Goal: Task Accomplishment & Management: Manage account settings

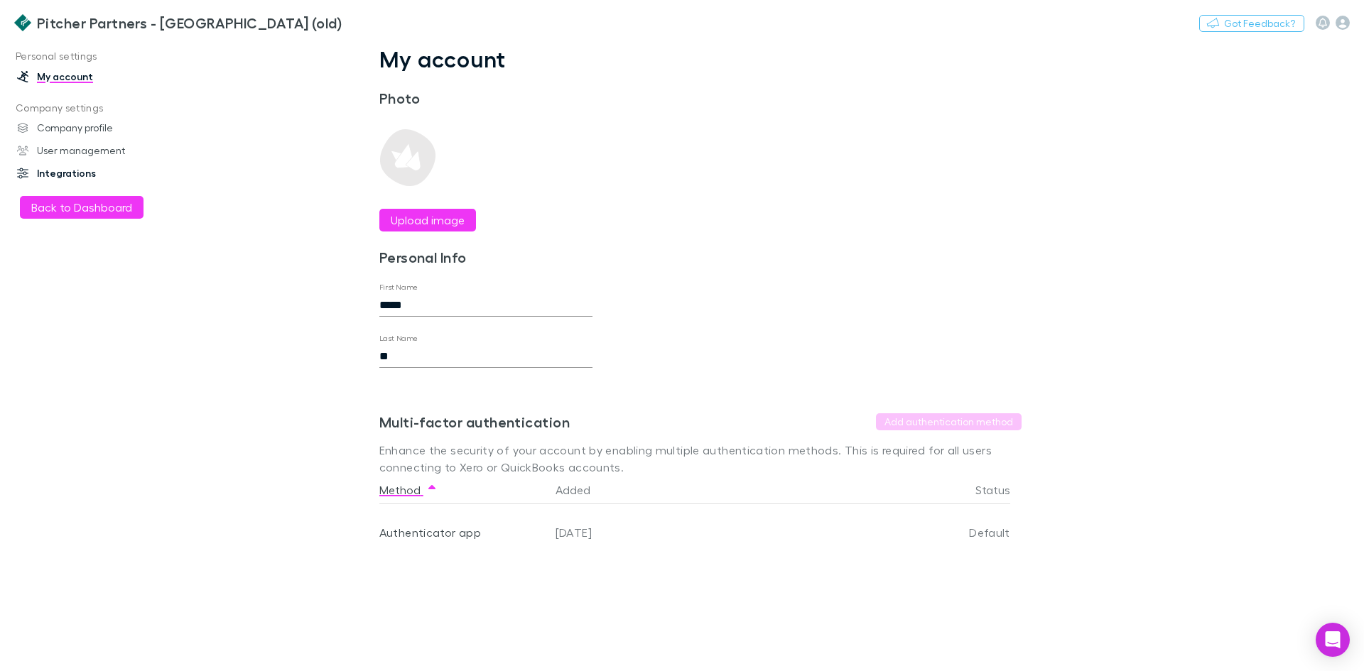
click at [63, 176] on link "Integrations" at bounding box center [97, 173] width 189 height 23
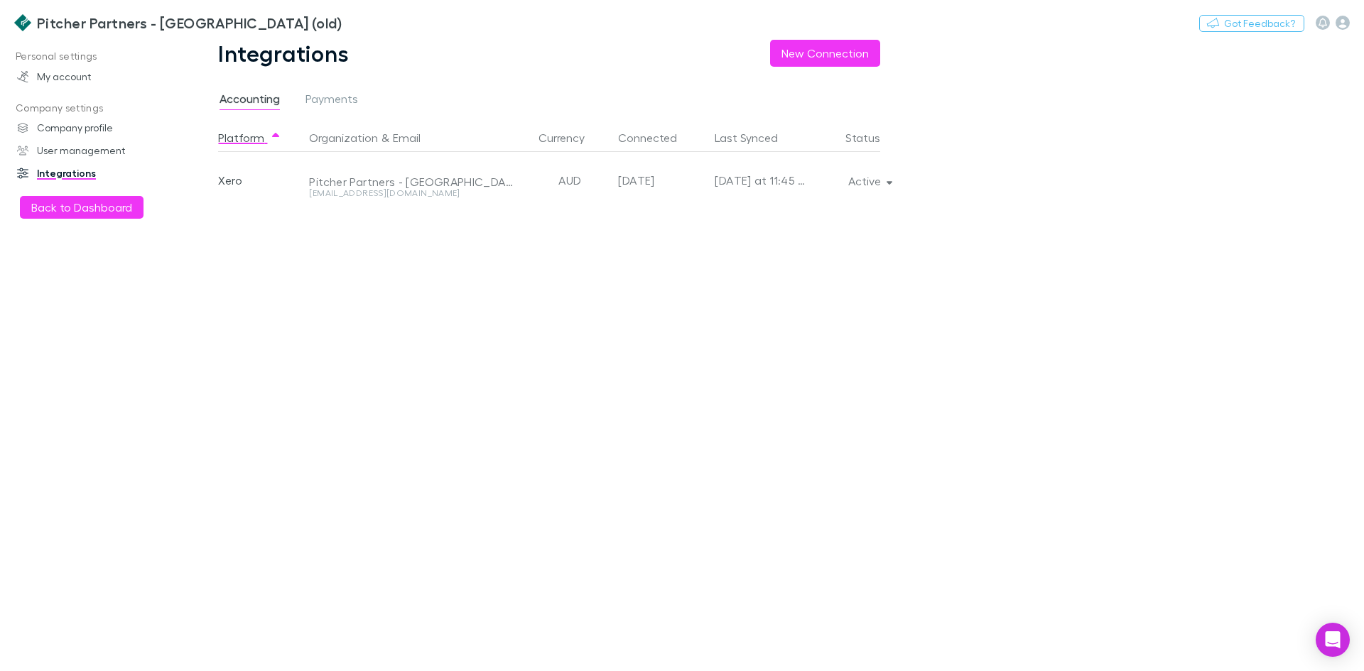
click at [359, 178] on div "Pitcher Partners - [GEOGRAPHIC_DATA]" at bounding box center [411, 182] width 204 height 14
click at [318, 107] on span "Payments" at bounding box center [331, 101] width 53 height 18
click at [66, 77] on link "My account" at bounding box center [97, 76] width 189 height 23
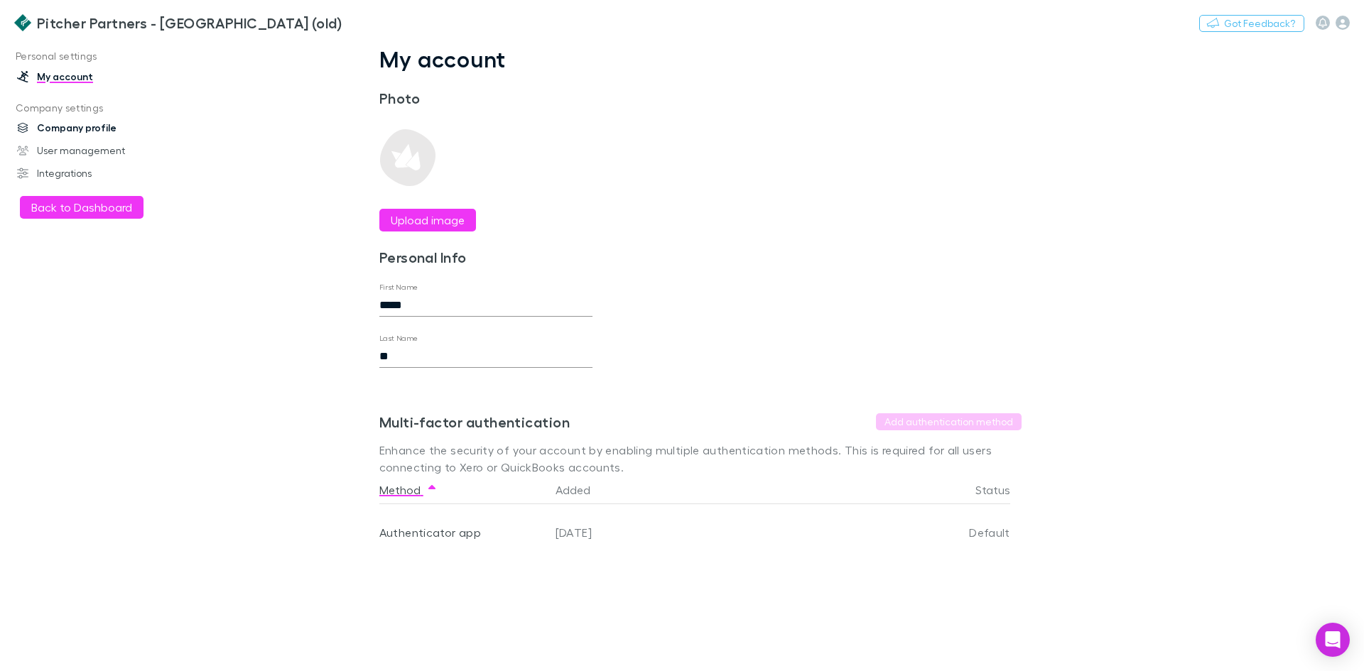
click at [78, 130] on link "Company profile" at bounding box center [97, 127] width 189 height 23
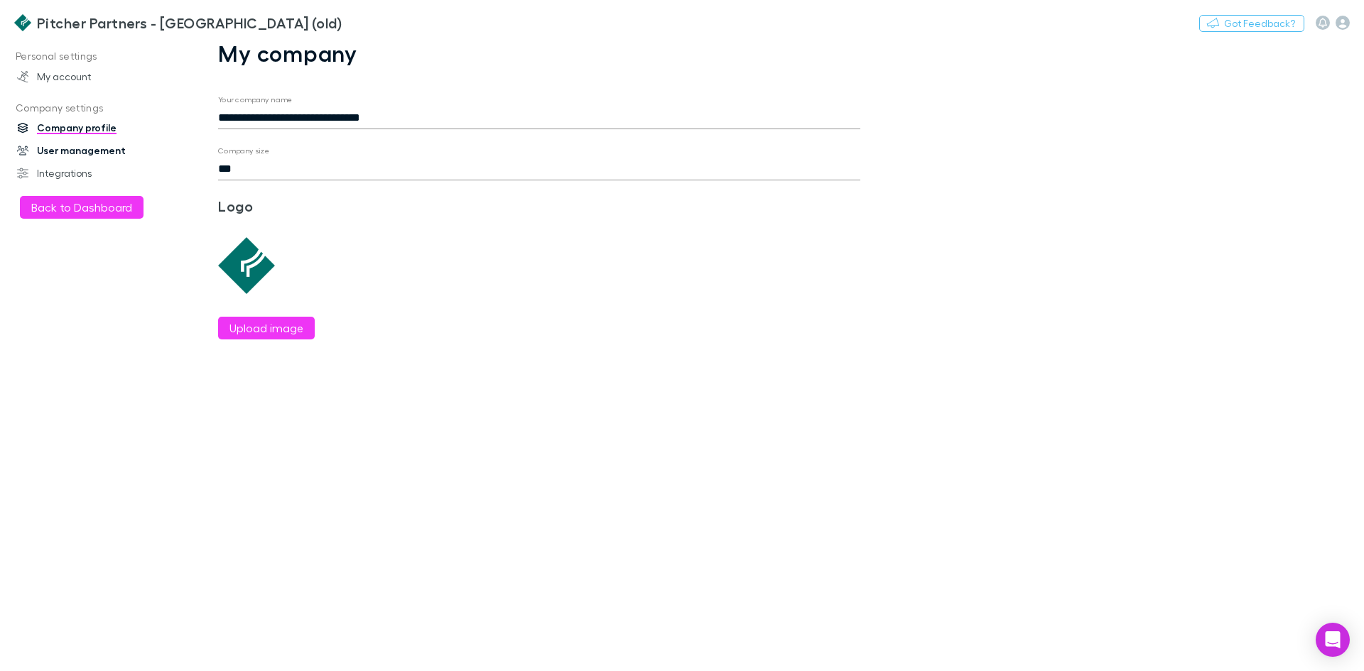
click at [75, 150] on link "User management" at bounding box center [97, 150] width 189 height 23
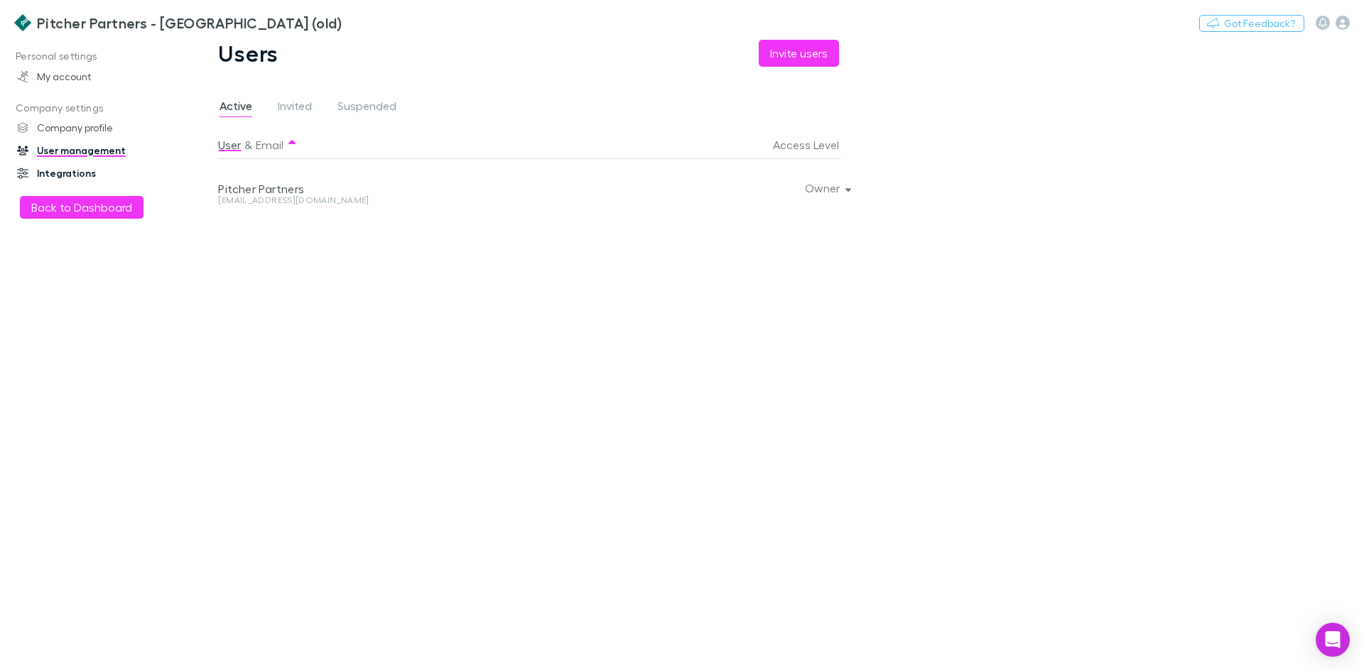
click at [63, 170] on link "Integrations" at bounding box center [97, 173] width 189 height 23
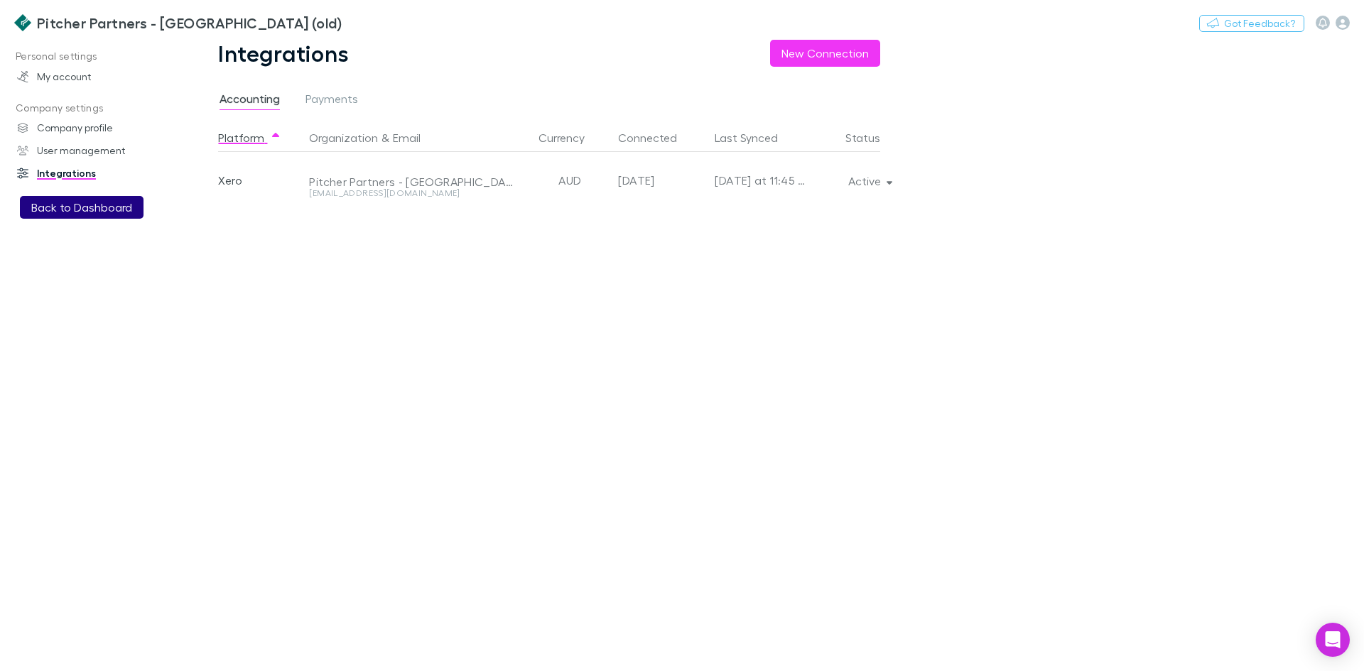
click at [72, 214] on button "Back to Dashboard" at bounding box center [82, 207] width 124 height 23
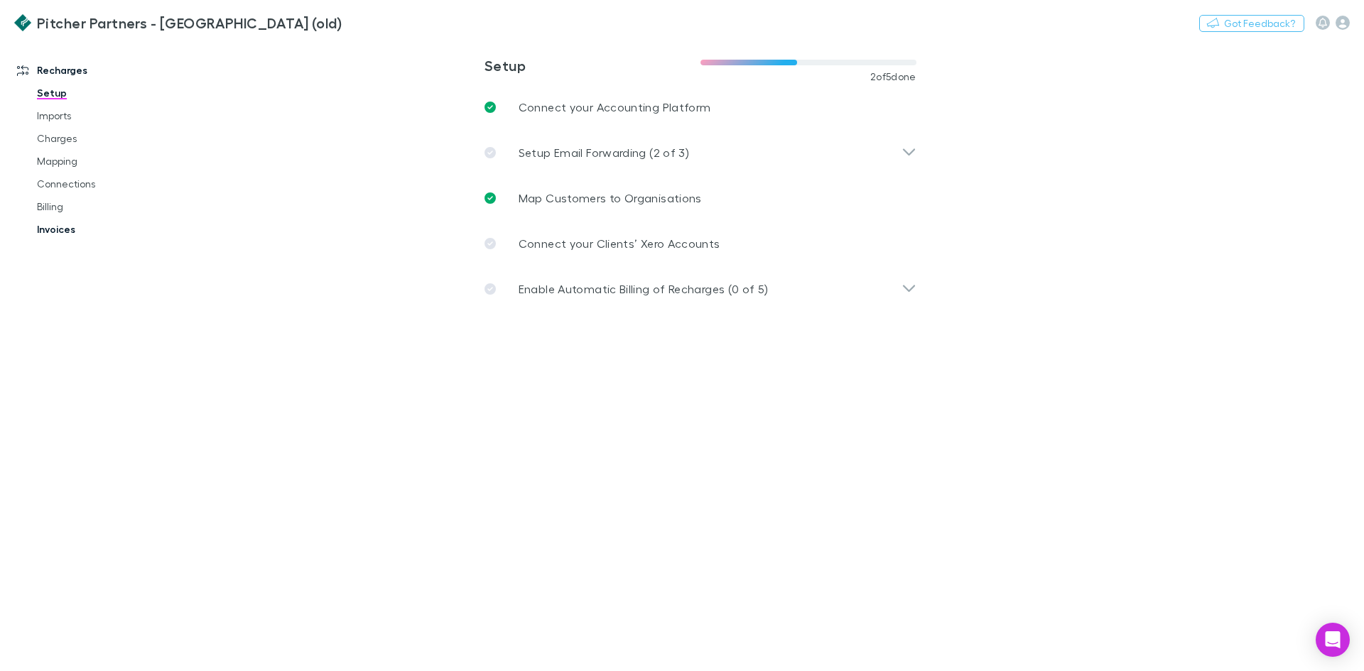
click at [57, 232] on link "Invoices" at bounding box center [107, 229] width 169 height 23
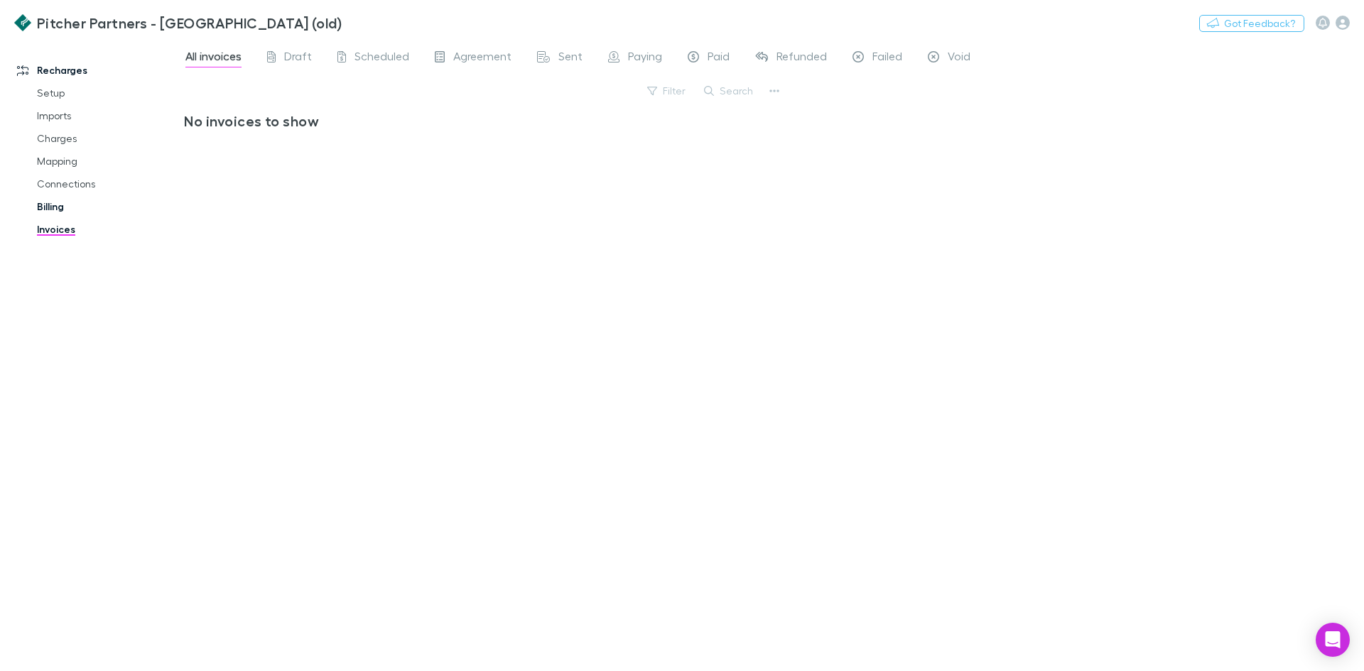
click at [49, 208] on link "Billing" at bounding box center [107, 206] width 169 height 23
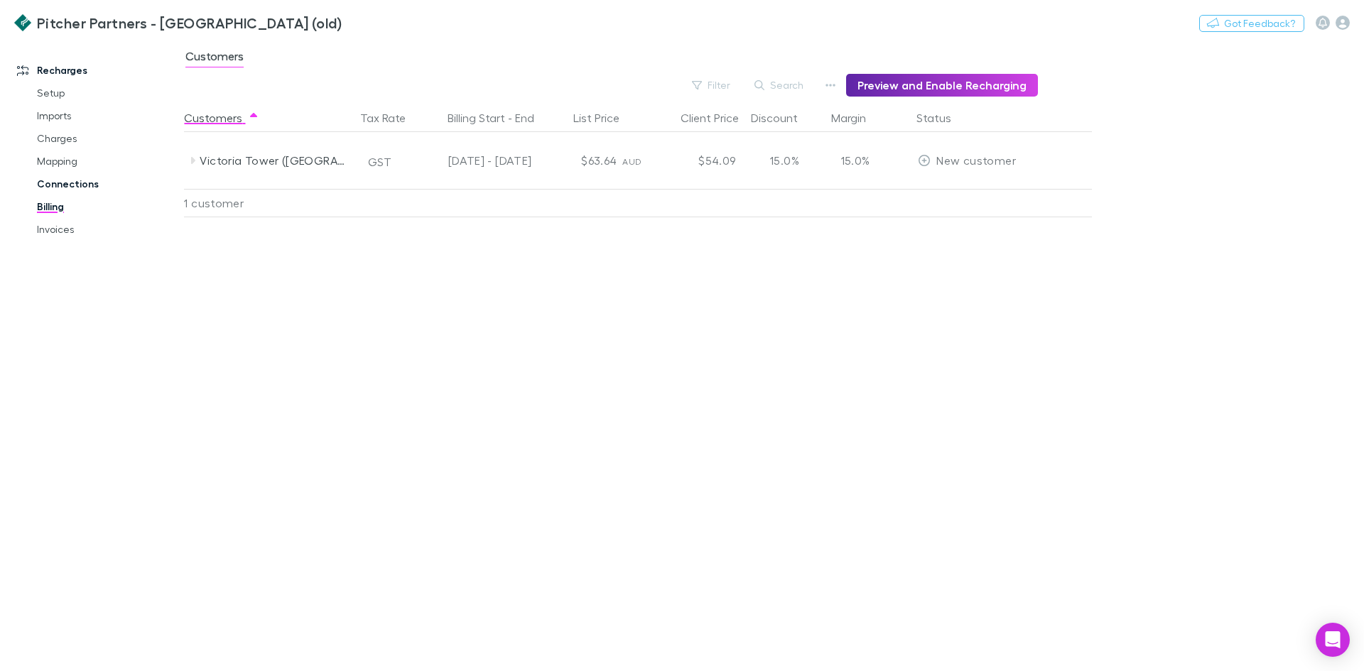
click at [55, 183] on link "Connections" at bounding box center [107, 184] width 169 height 23
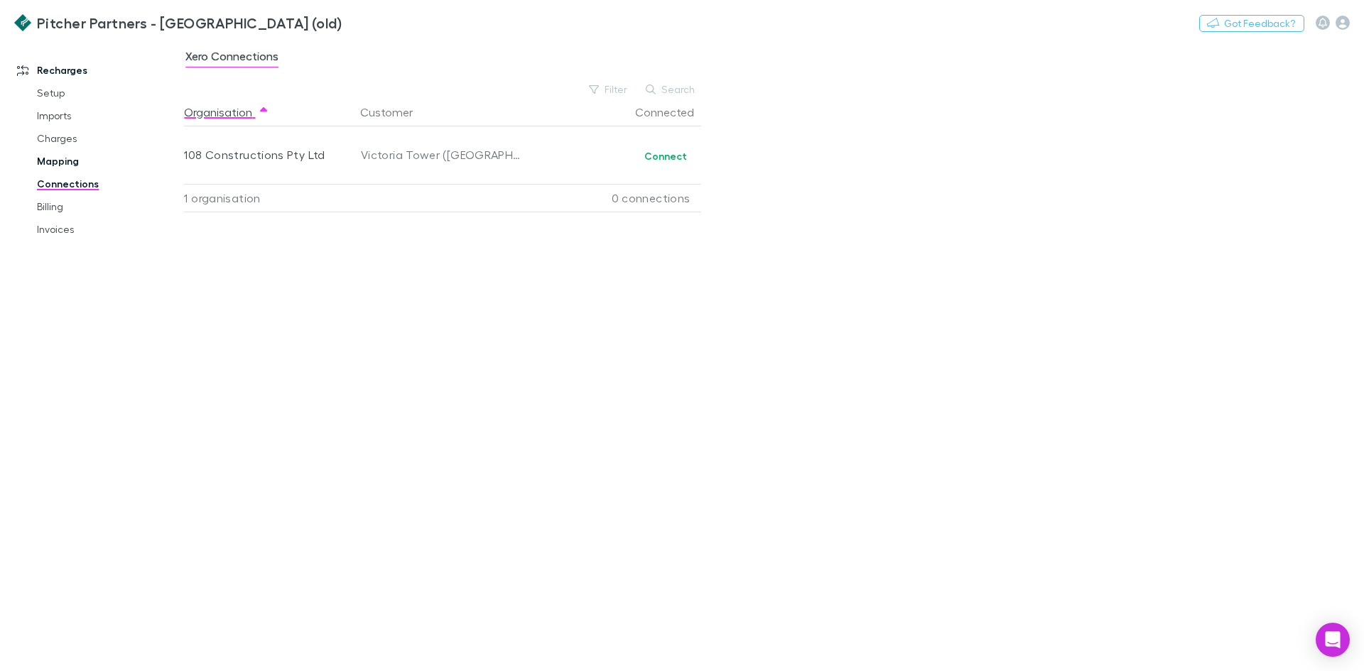
click at [60, 161] on link "Mapping" at bounding box center [107, 161] width 169 height 23
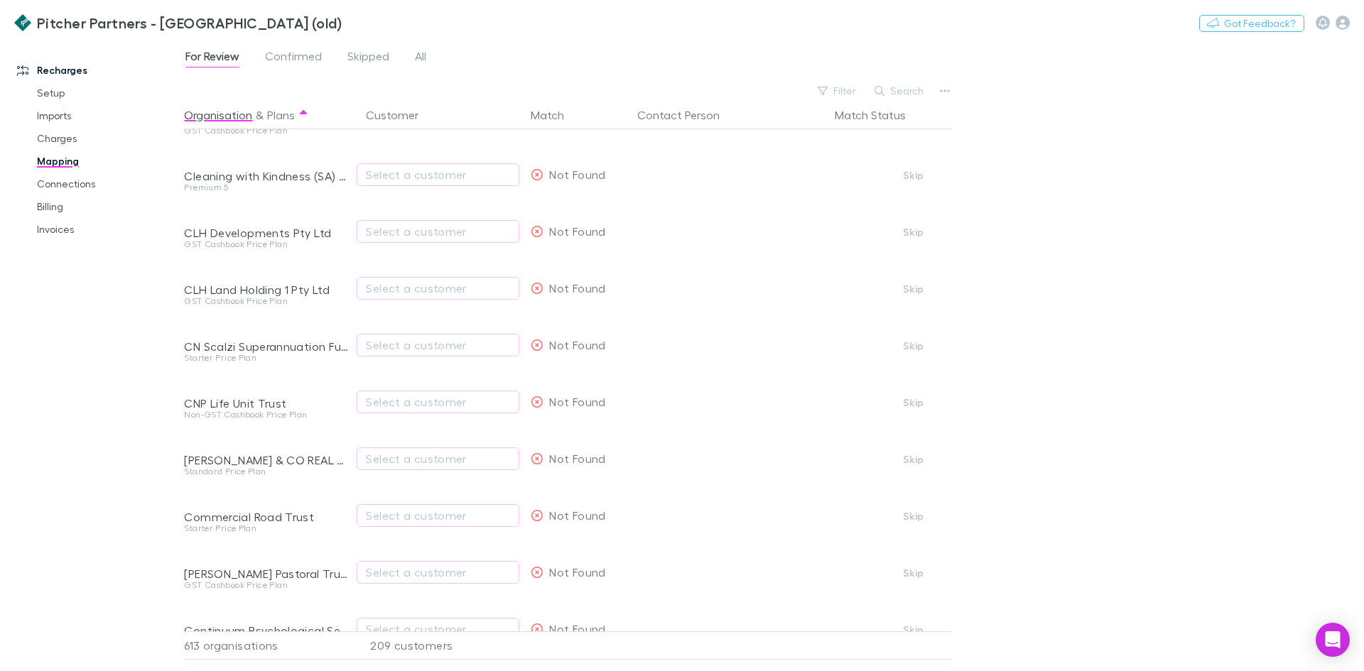
scroll to position [5547, 0]
click at [272, 118] on button "Plans" at bounding box center [281, 115] width 28 height 28
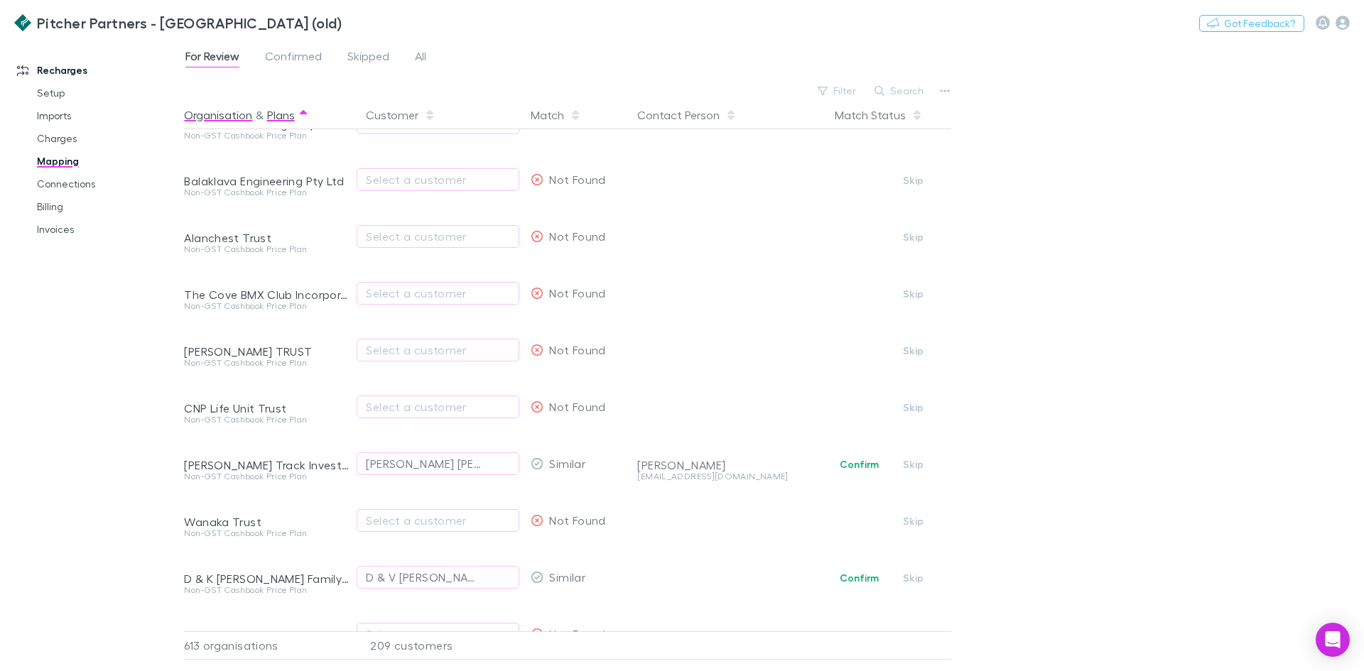
click at [217, 118] on button "Organisation" at bounding box center [218, 115] width 68 height 28
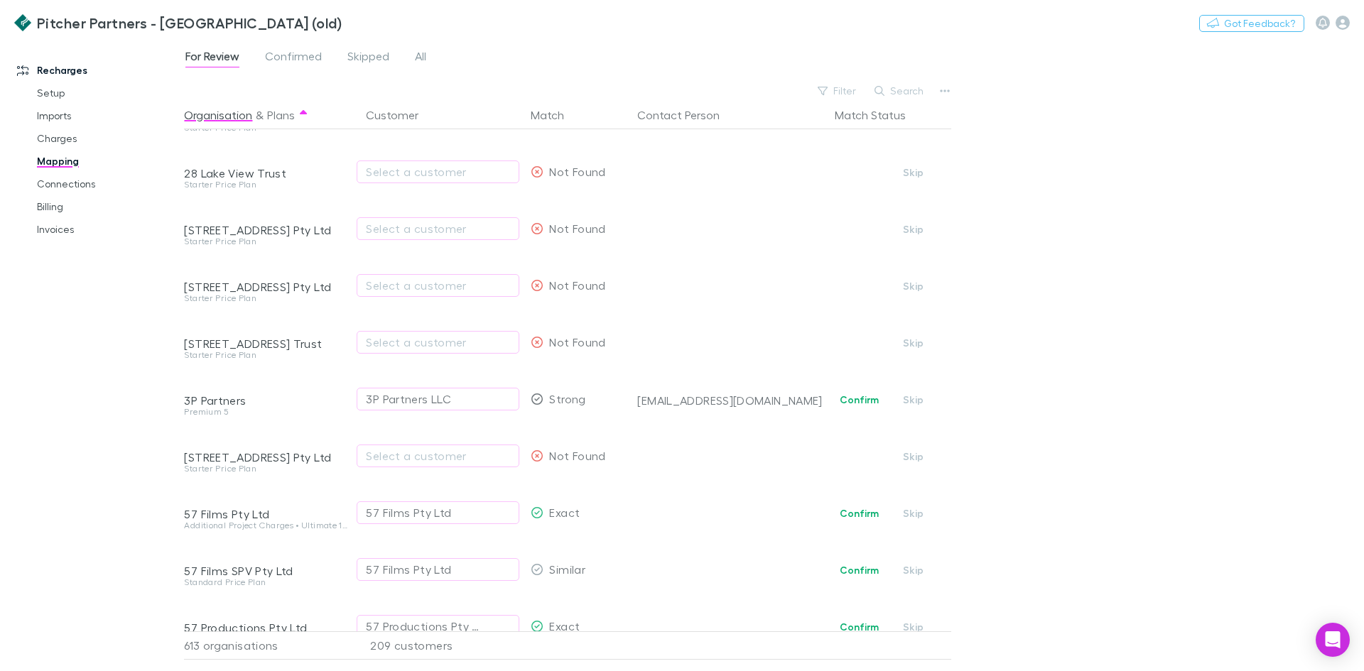
scroll to position [0, 0]
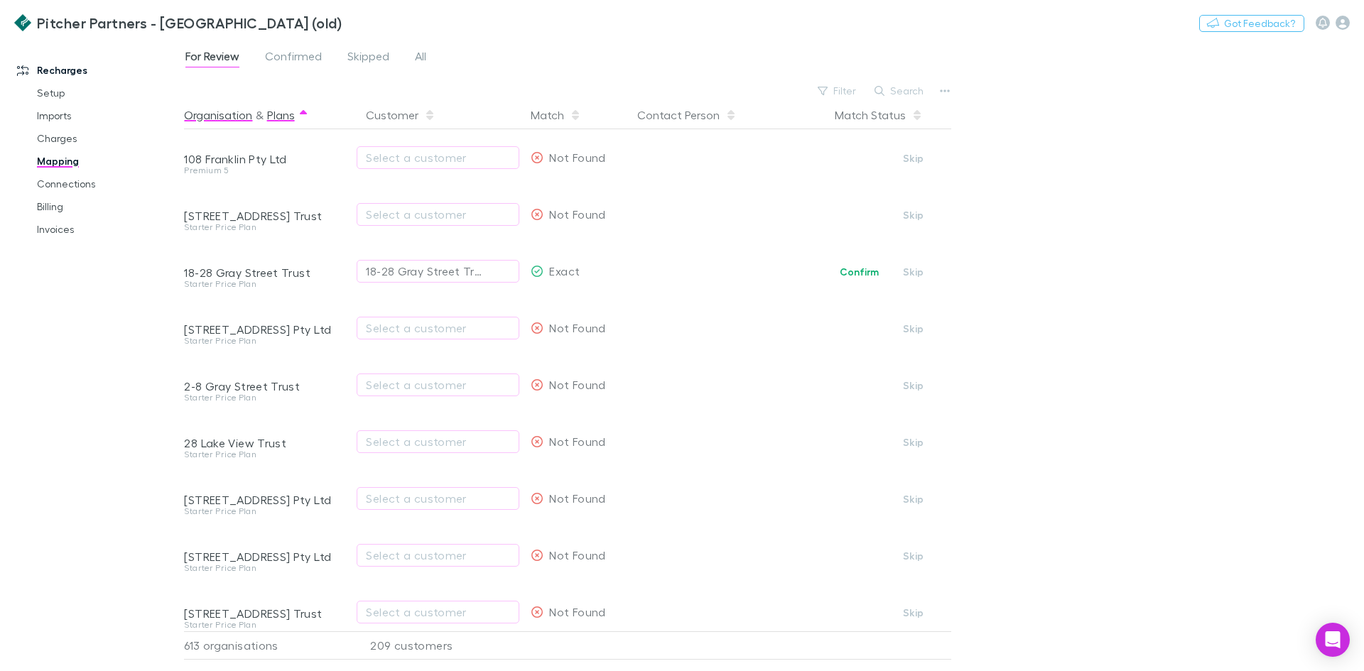
click at [286, 114] on button "Plans" at bounding box center [281, 115] width 28 height 28
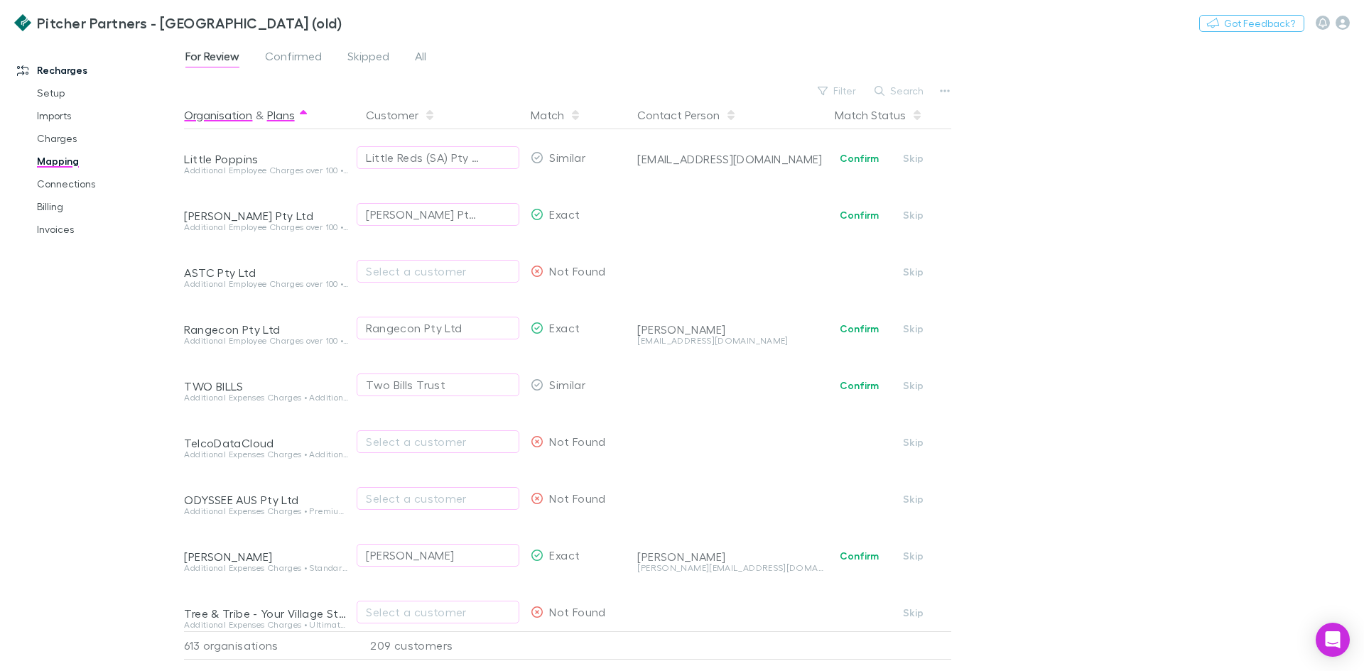
click at [219, 114] on button "Organisation" at bounding box center [218, 115] width 68 height 28
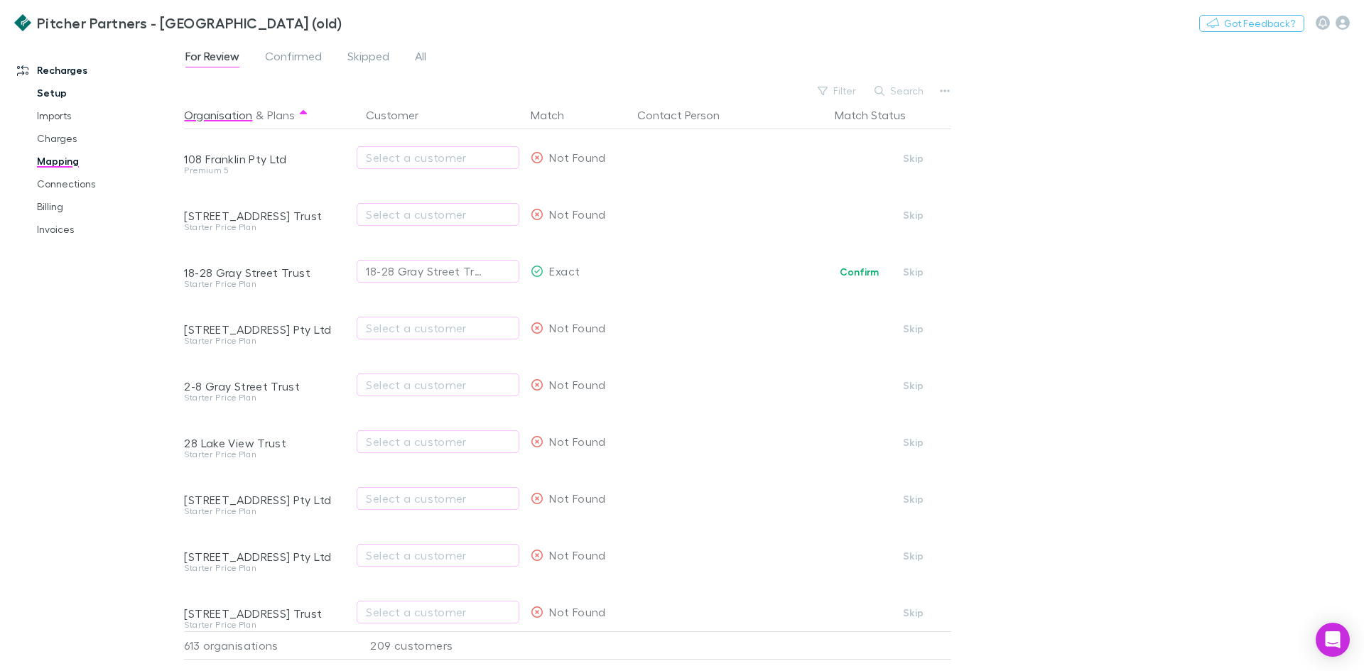
click at [66, 95] on link "Setup" at bounding box center [107, 93] width 169 height 23
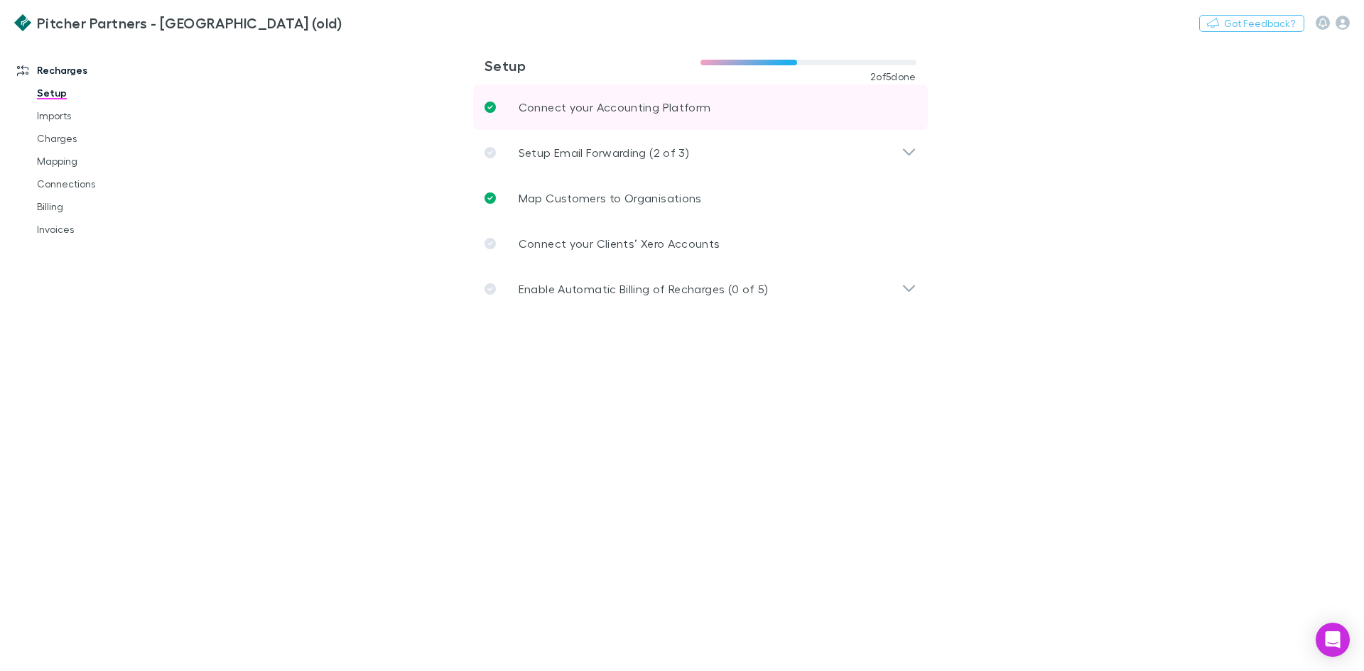
click at [639, 102] on p "Connect your Accounting Platform" at bounding box center [615, 107] width 192 height 17
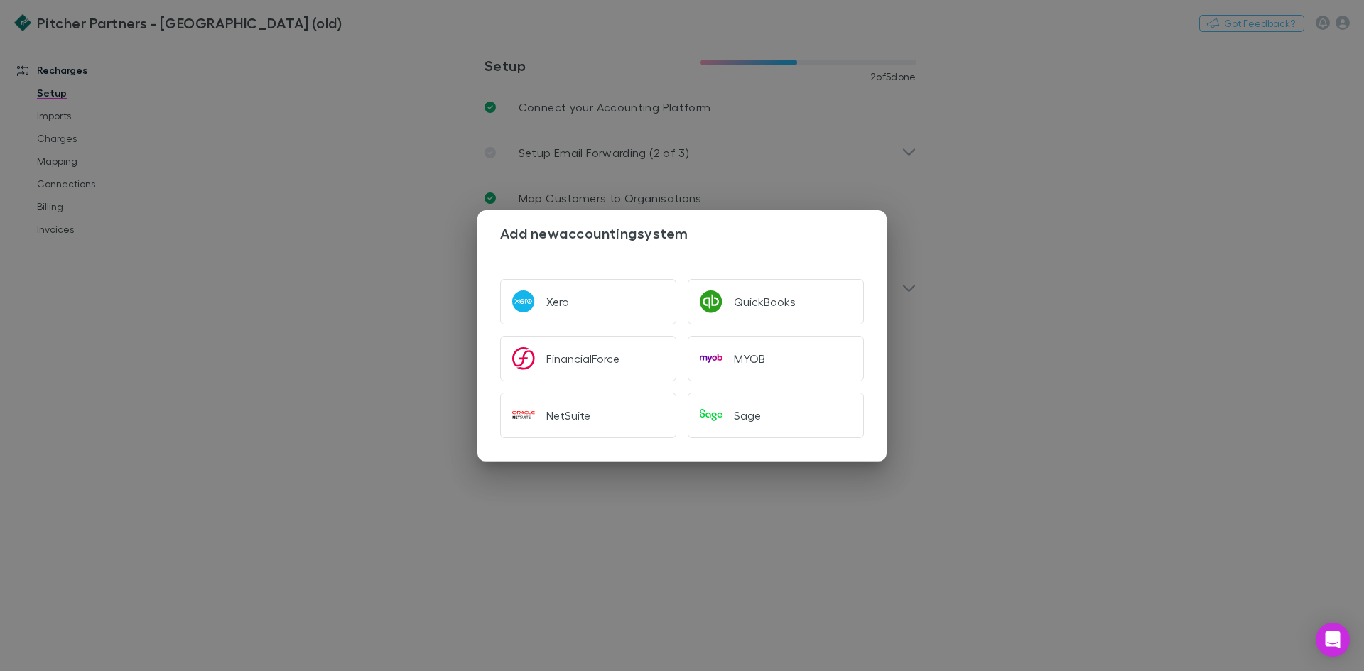
click at [402, 114] on div "Add new accounting system Xero QuickBooks FinancialForce MYOB NetSuite Sage" at bounding box center [682, 335] width 1364 height 671
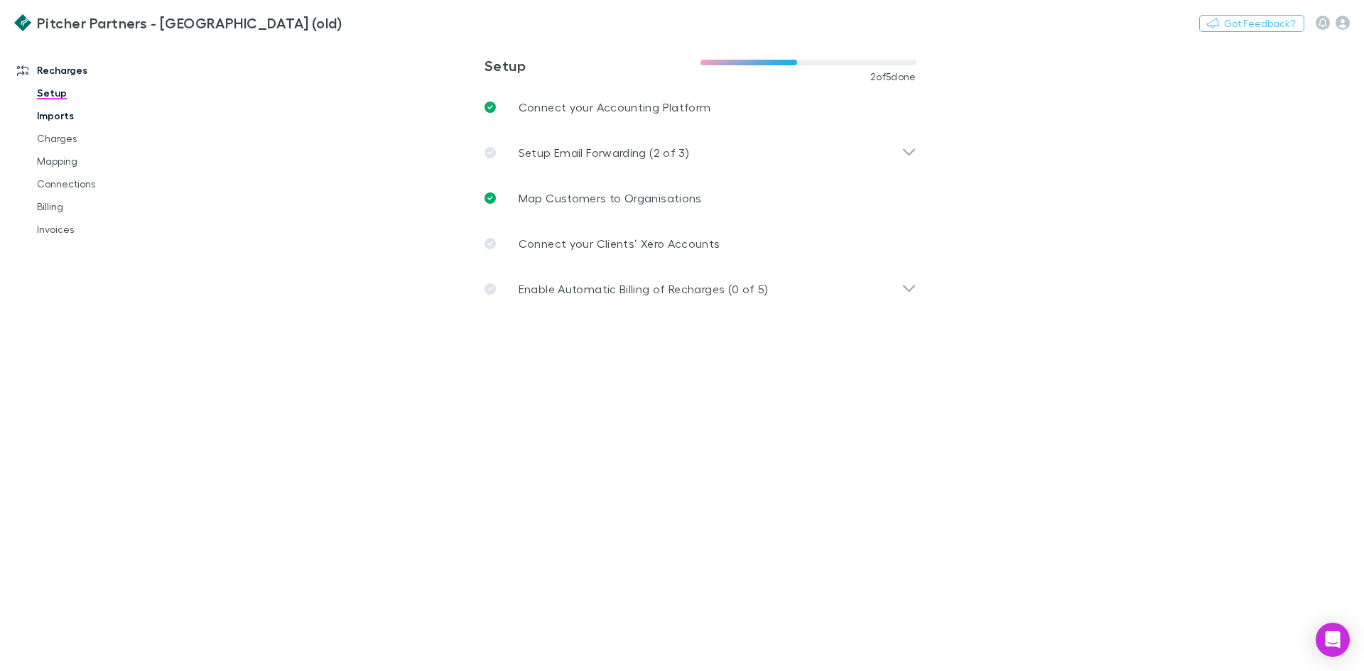
click at [57, 114] on link "Imports" at bounding box center [107, 115] width 169 height 23
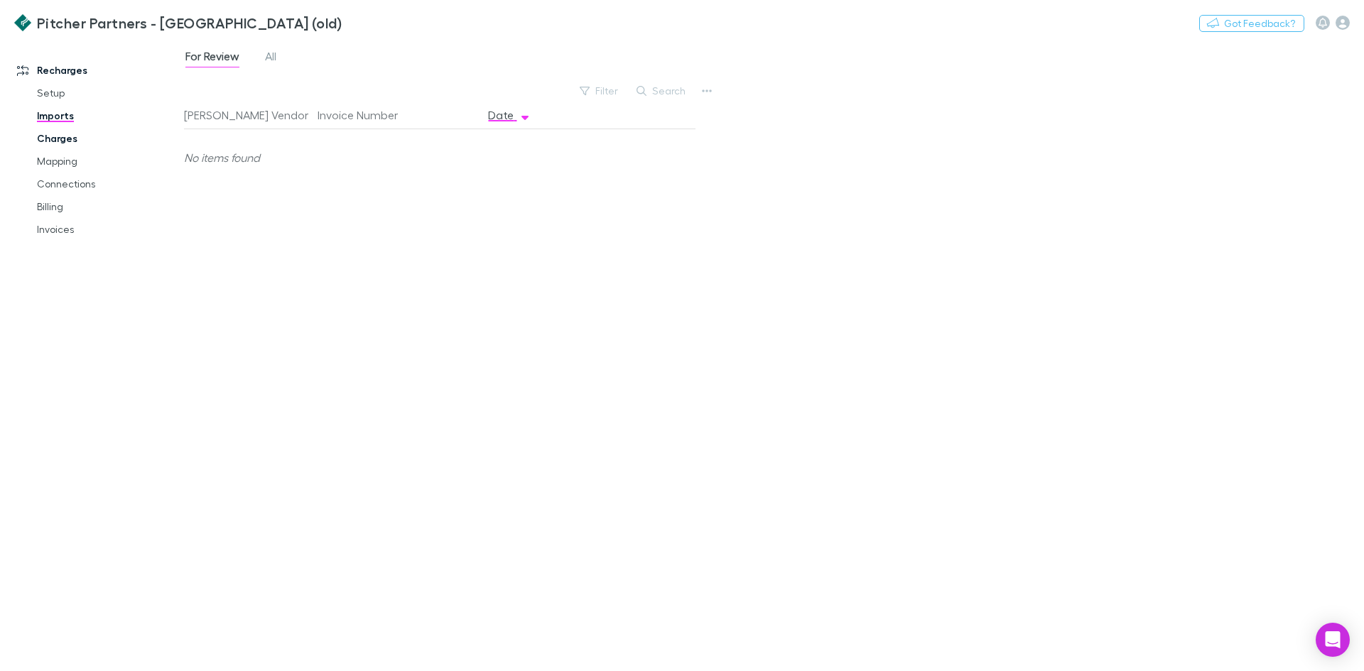
click at [55, 142] on link "Charges" at bounding box center [107, 138] width 169 height 23
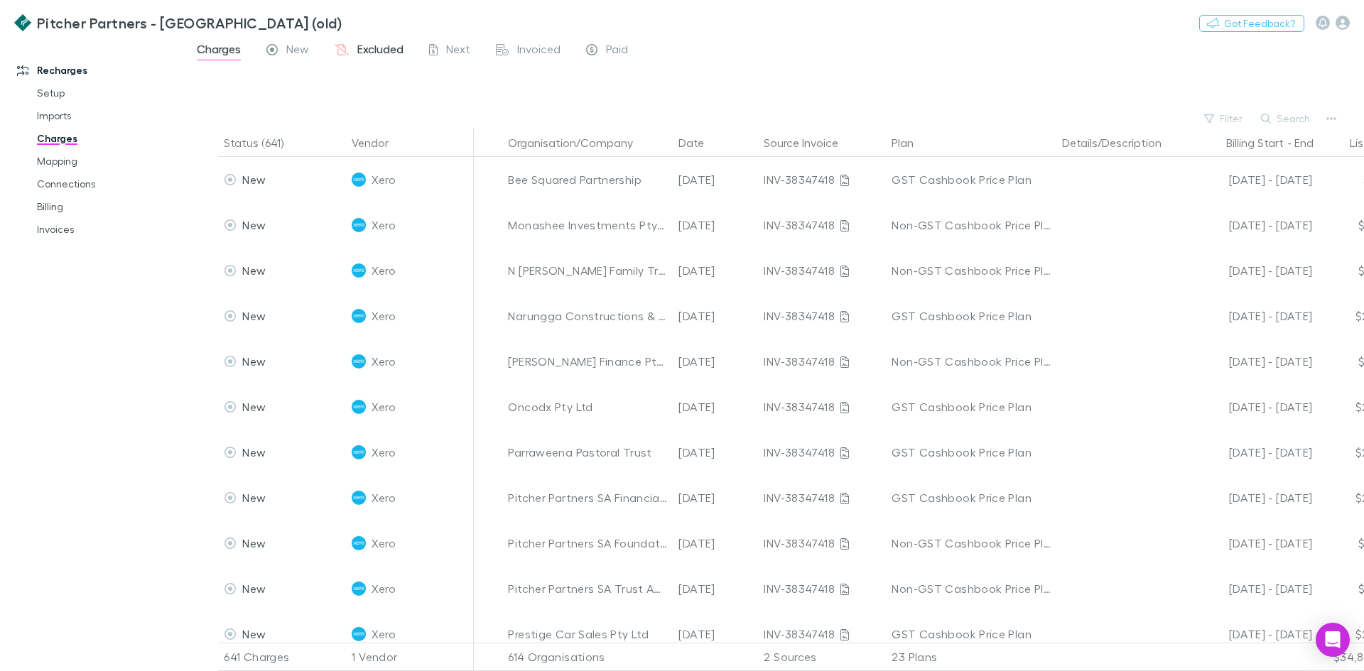
click at [387, 56] on span "Excluded" at bounding box center [380, 51] width 46 height 18
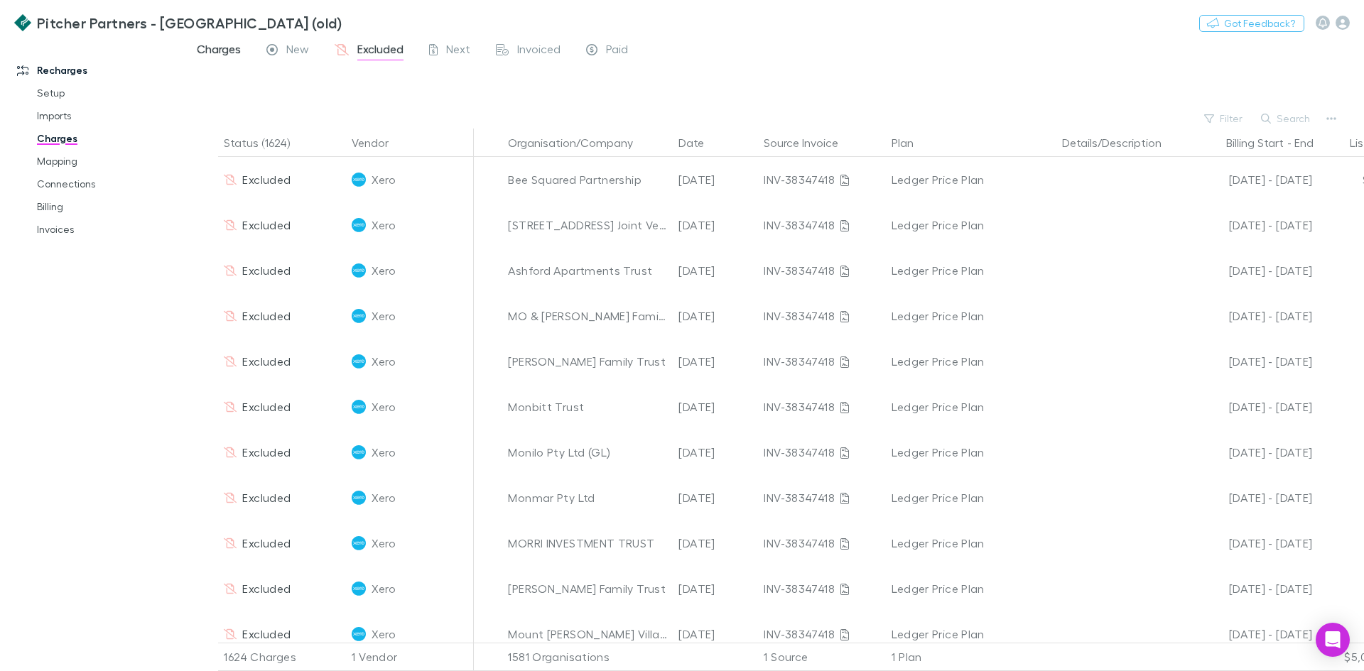
click at [219, 56] on span "Charges" at bounding box center [219, 51] width 44 height 18
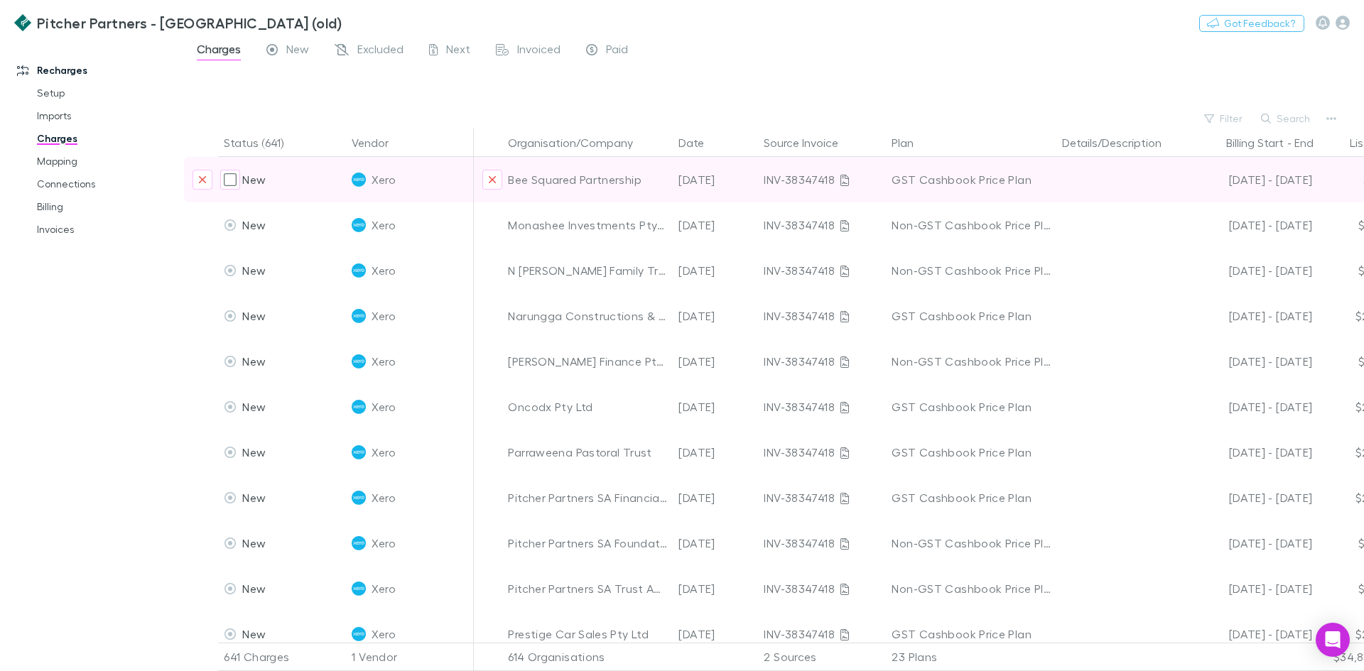
click at [609, 179] on div "Bee Squared Partnership" at bounding box center [587, 179] width 159 height 45
click at [774, 179] on div "INV-38347418" at bounding box center [822, 179] width 116 height 45
click at [1276, 186] on div "[DATE] - [DATE]" at bounding box center [1251, 179] width 122 height 45
click at [563, 184] on div "Bee Squared Partnership" at bounding box center [587, 179] width 159 height 45
click at [1216, 175] on div "[DATE] - [DATE]" at bounding box center [1251, 179] width 122 height 45
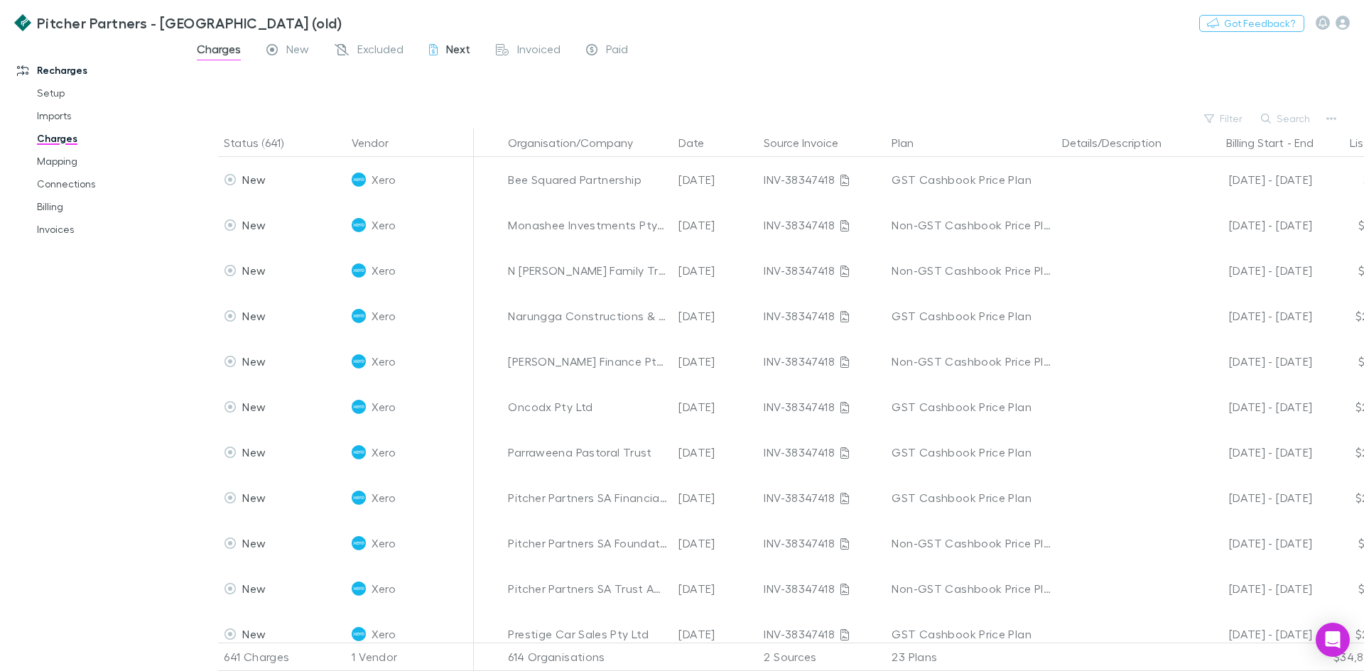
click at [467, 48] on span "Next" at bounding box center [458, 51] width 24 height 18
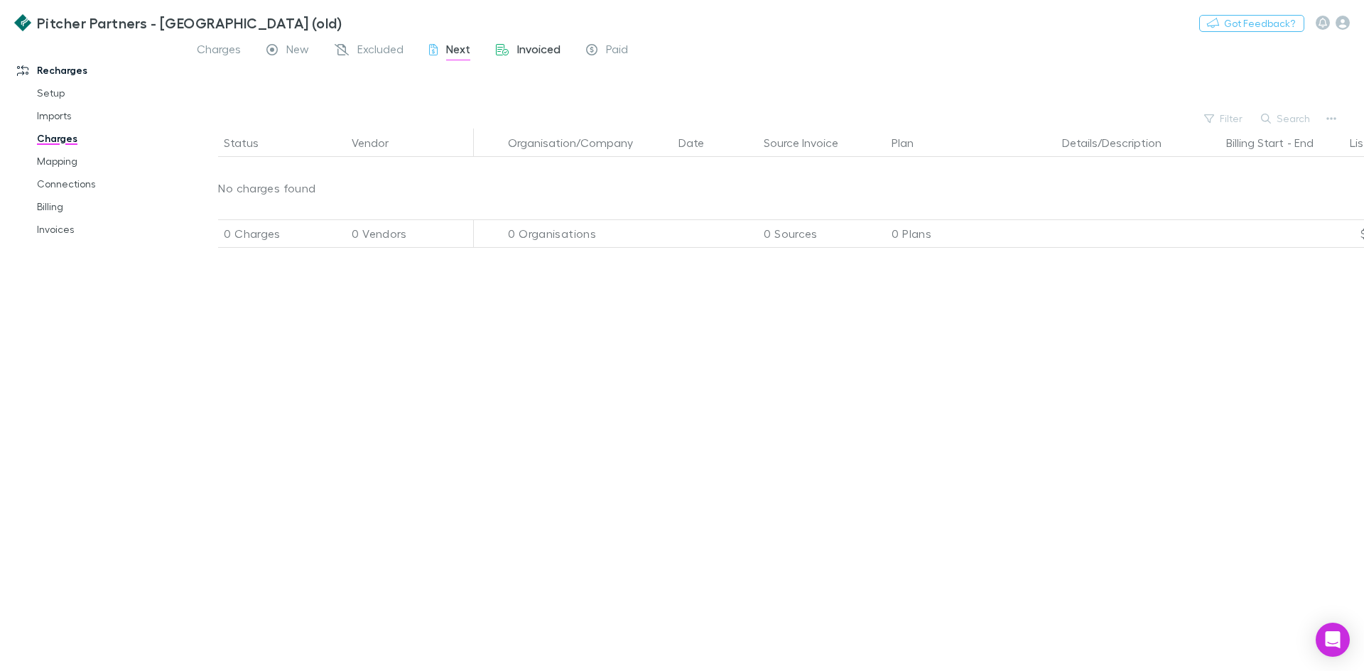
click at [535, 49] on span "Invoiced" at bounding box center [538, 51] width 43 height 18
click at [602, 48] on div "Paid" at bounding box center [607, 51] width 42 height 18
click at [299, 50] on span "New" at bounding box center [297, 51] width 23 height 18
click at [233, 50] on span "Charges" at bounding box center [219, 51] width 44 height 18
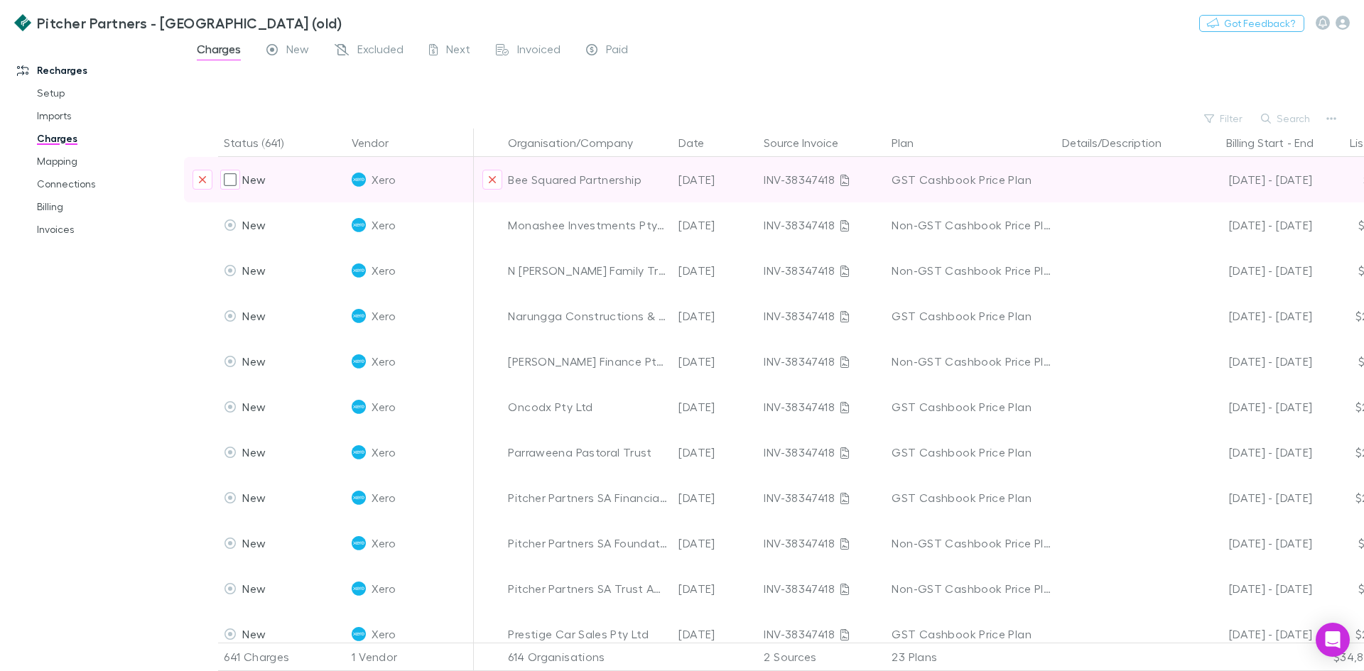
click at [374, 178] on span "Xero" at bounding box center [383, 179] width 23 height 45
click at [367, 178] on div "Xero" at bounding box center [410, 179] width 116 height 45
click at [620, 176] on div "Bee Squared Partnership" at bounding box center [587, 179] width 159 height 45
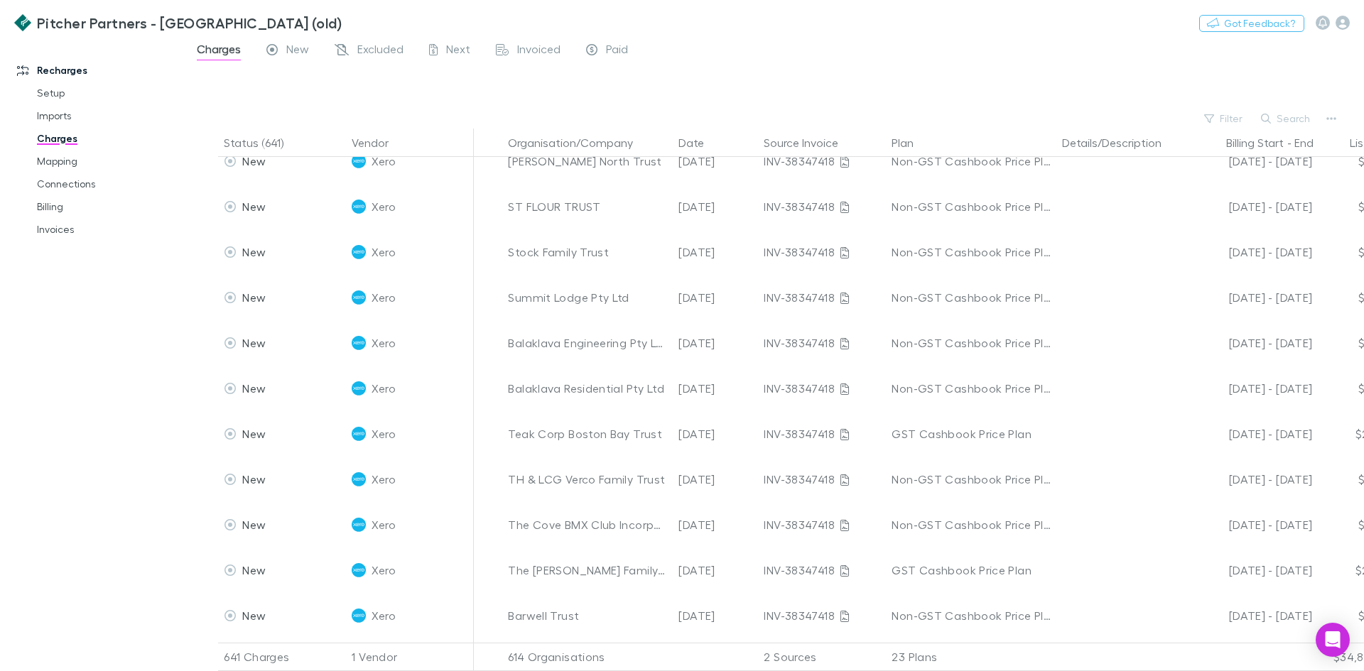
drag, startPoint x: 1259, startPoint y: 651, endPoint x: 1157, endPoint y: 653, distance: 102.3
click at [1157, 653] on div "641 Charges 1 Vendor 614 Organisations 2 Sources 23 Plans $34,897.25 0-30% $25,…" at bounding box center [900, 657] width 1454 height 28
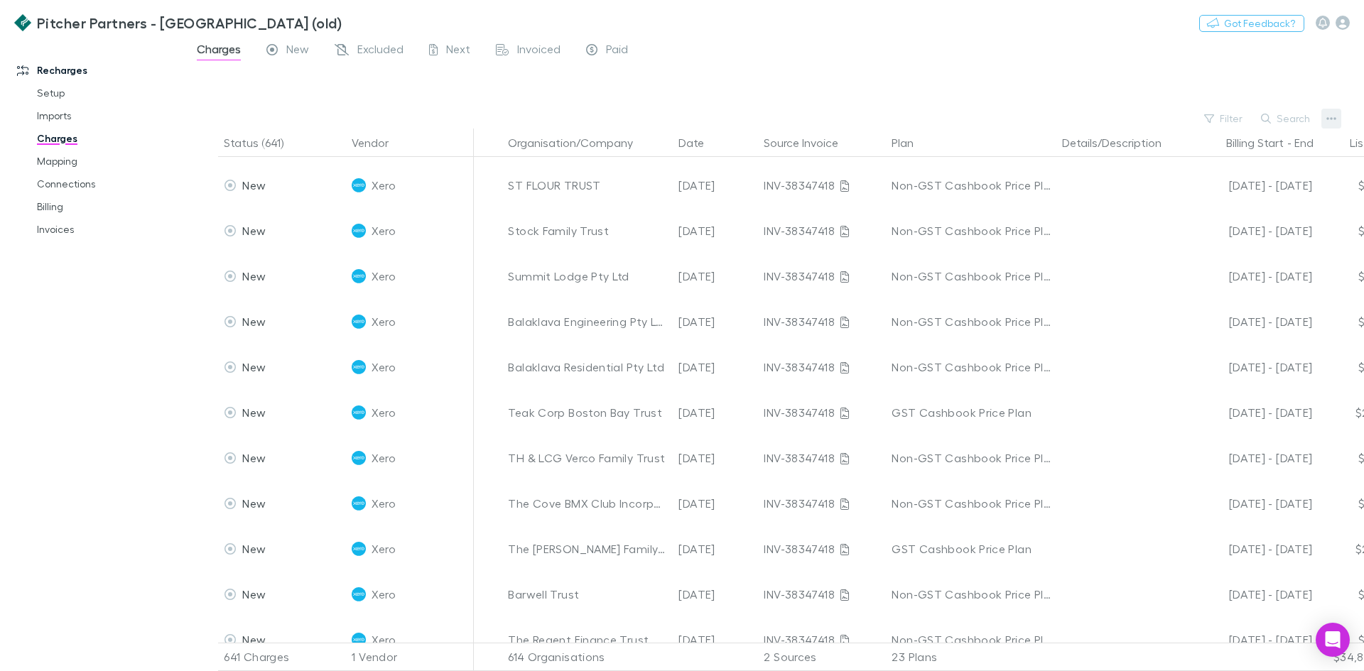
click at [1338, 112] on button "button" at bounding box center [1331, 119] width 20 height 20
click at [790, 76] on div at bounding box center [682, 335] width 1364 height 671
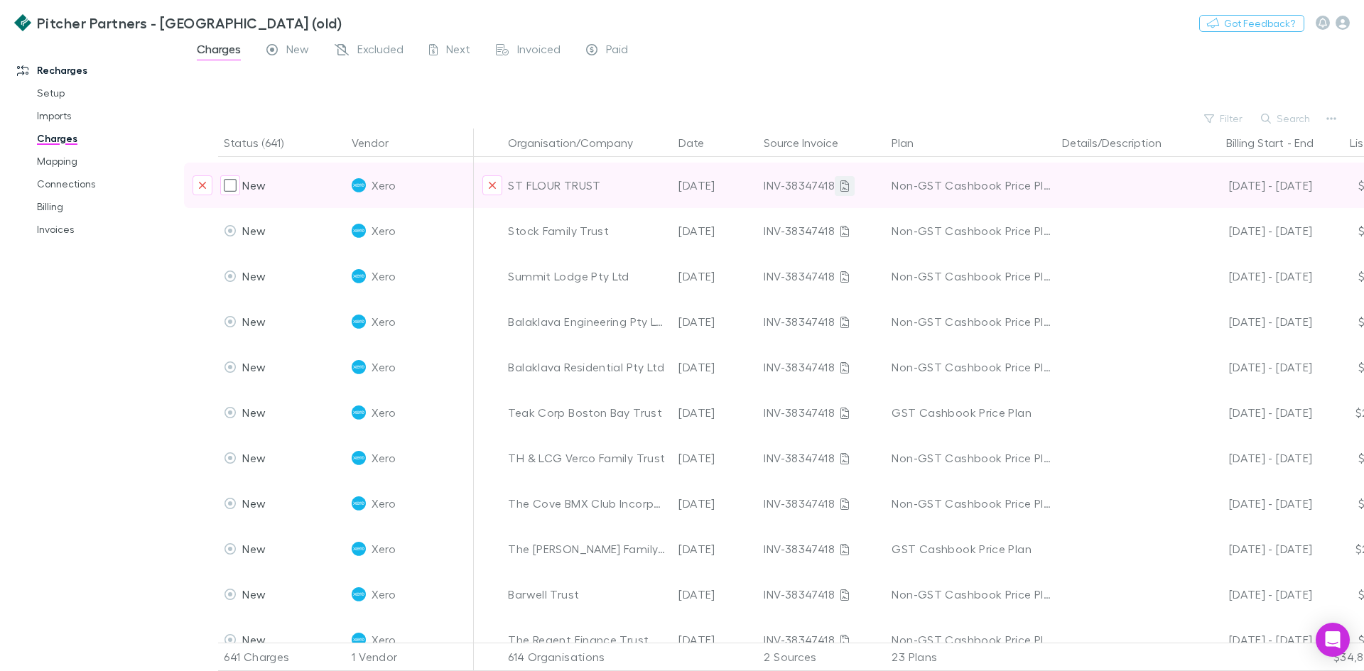
click at [840, 188] on icon at bounding box center [844, 185] width 9 height 11
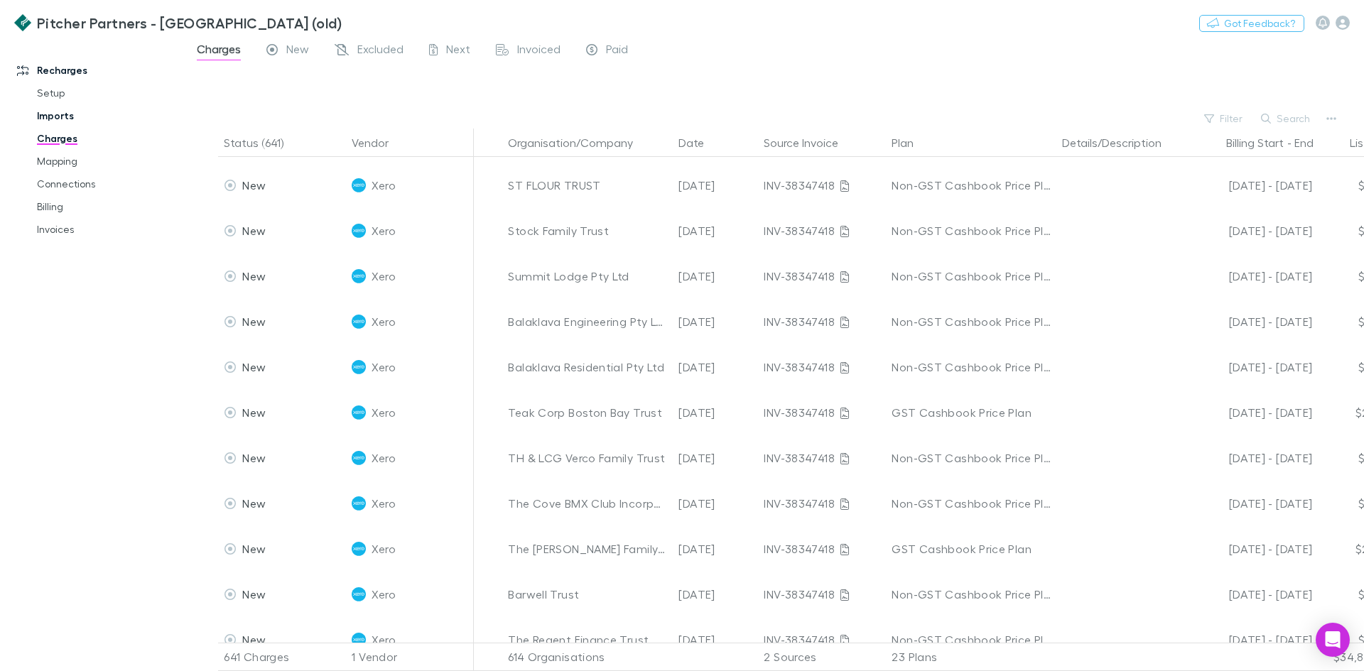
click at [43, 121] on link "Imports" at bounding box center [107, 115] width 169 height 23
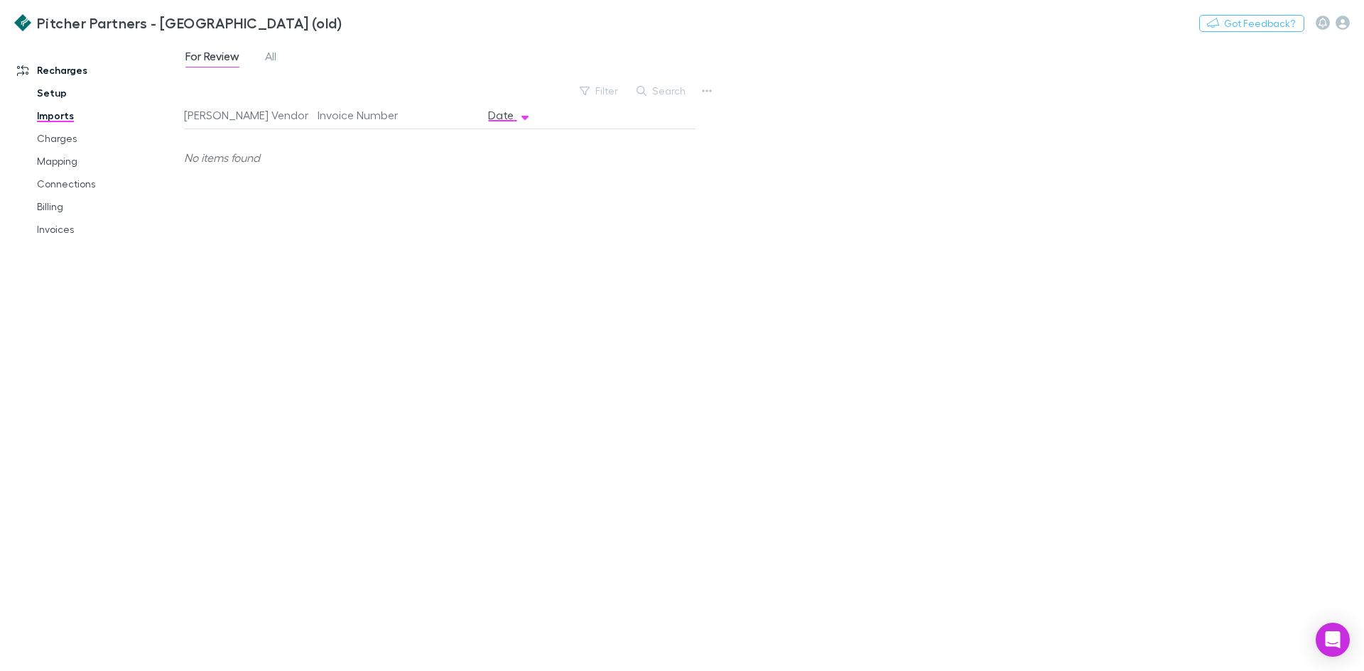
click at [48, 95] on link "Setup" at bounding box center [107, 93] width 169 height 23
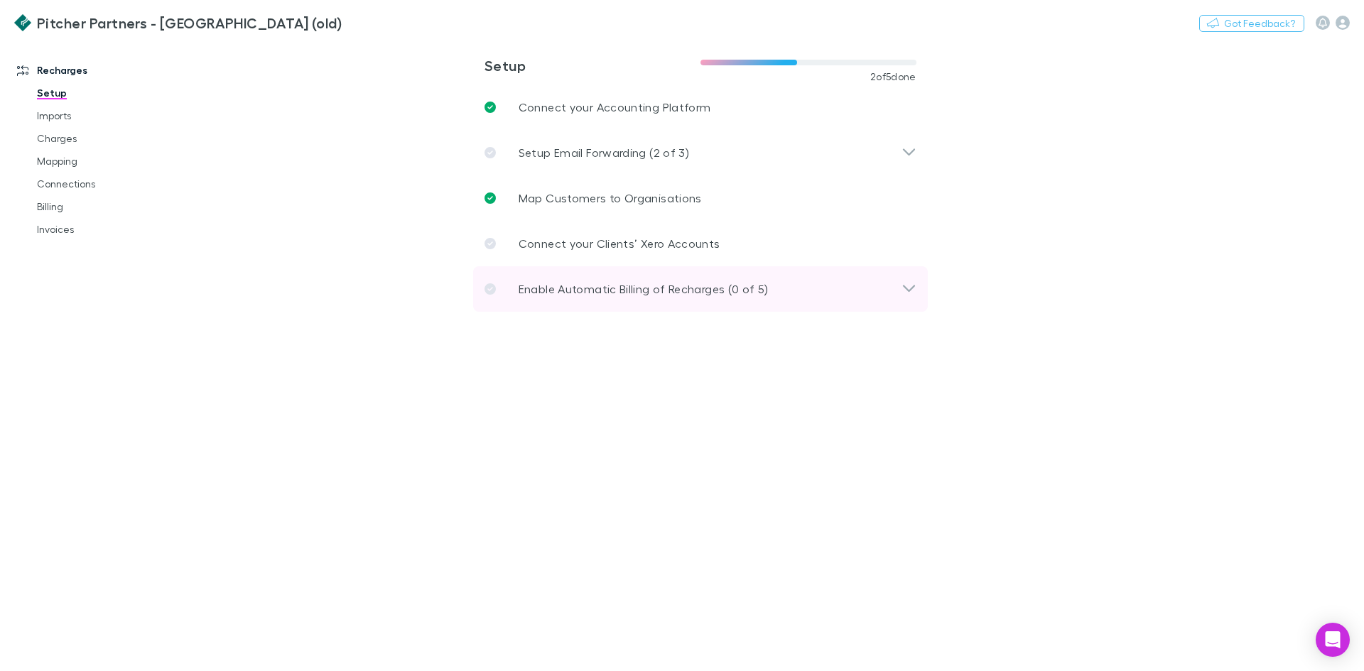
click at [602, 293] on p "Enable Automatic Billing of Recharges (0 of 5)" at bounding box center [644, 289] width 250 height 17
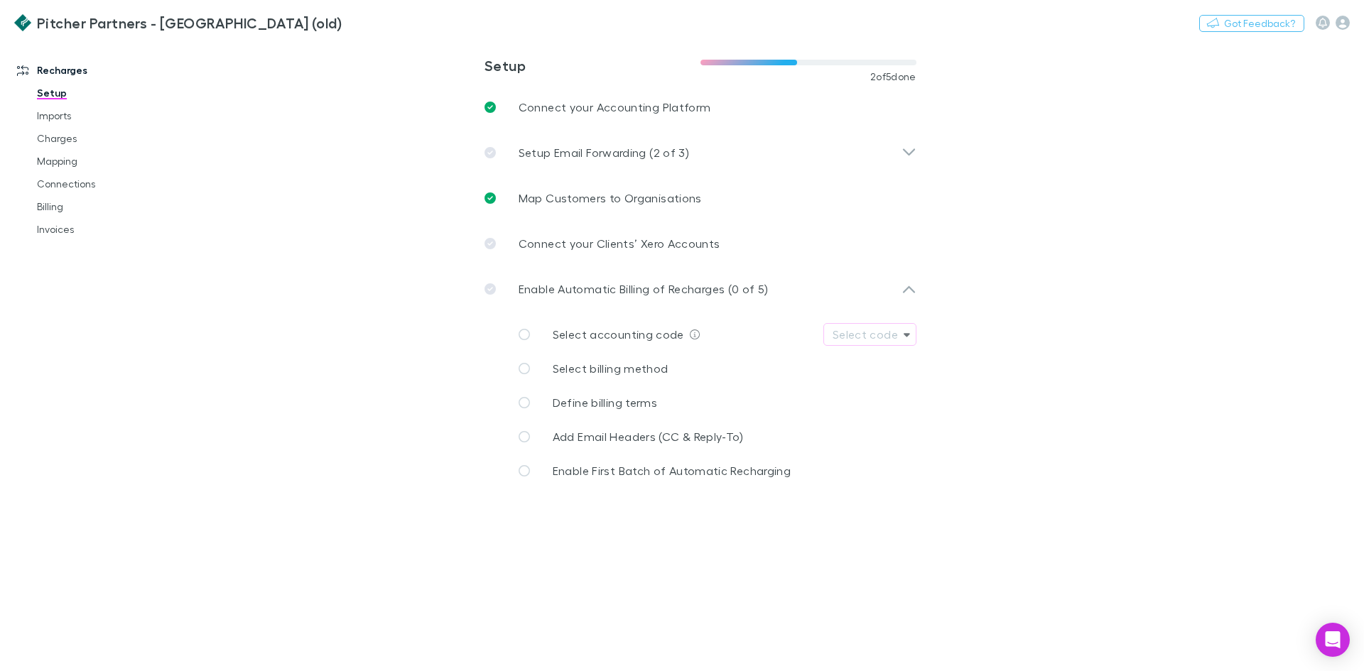
click at [458, 332] on main "**********" at bounding box center [774, 355] width 1180 height 631
click at [45, 94] on link "Setup" at bounding box center [107, 93] width 169 height 23
